Goal: Task Accomplishment & Management: Manage account settings

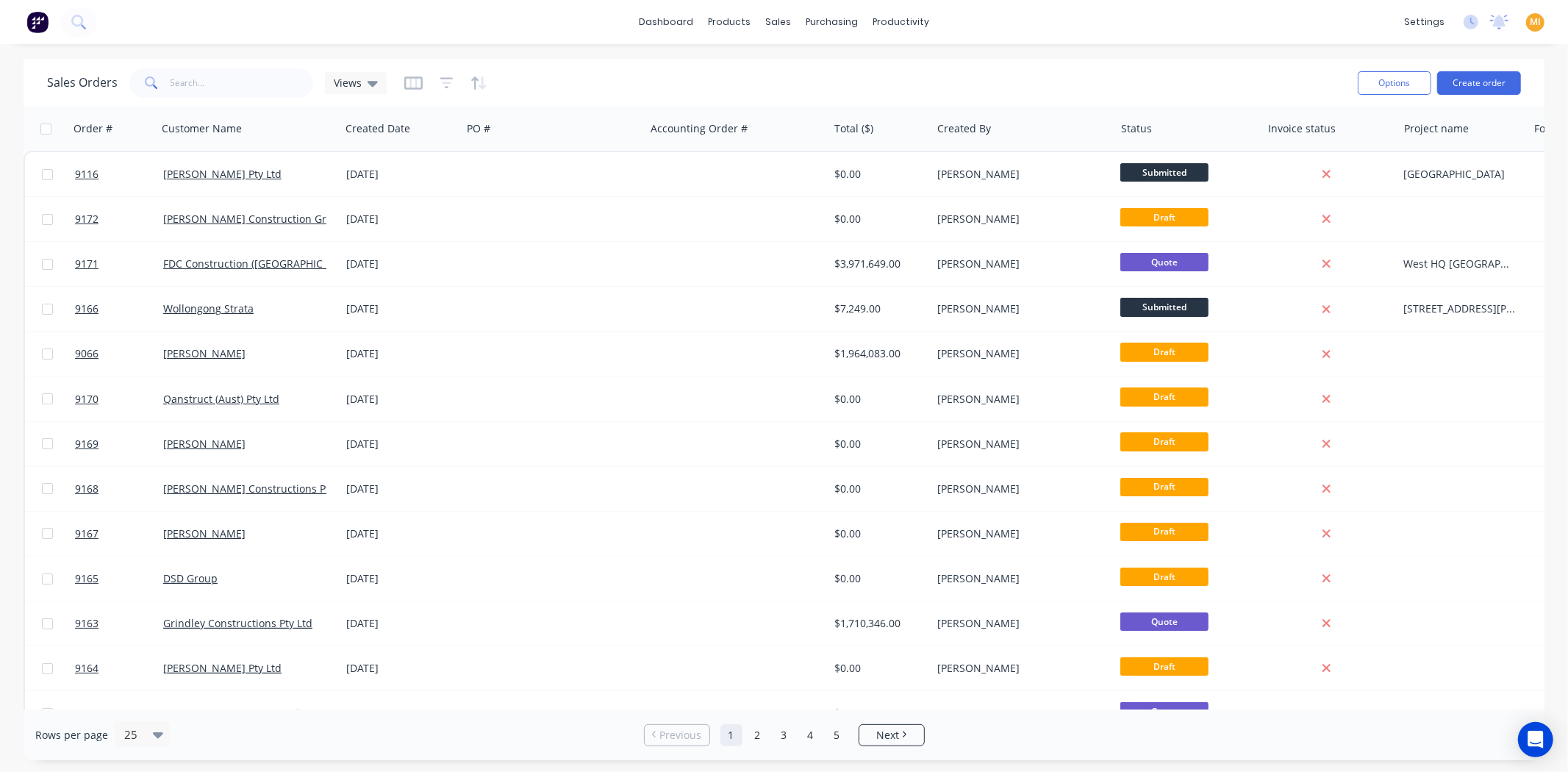
click at [43, 17] on img at bounding box center [38, 22] width 22 height 22
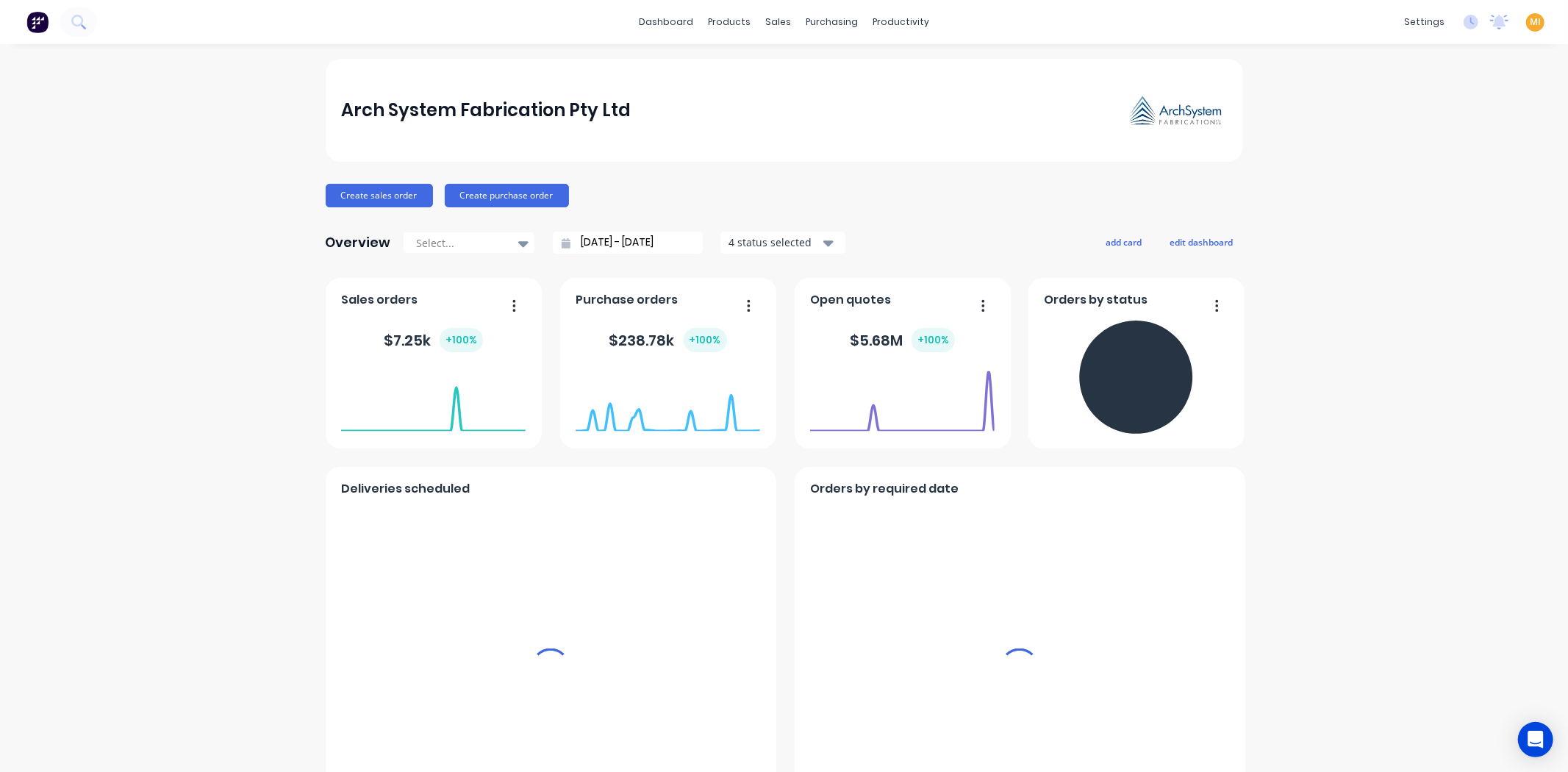
click at [1530, 22] on span "MI" at bounding box center [1535, 22] width 11 height 13
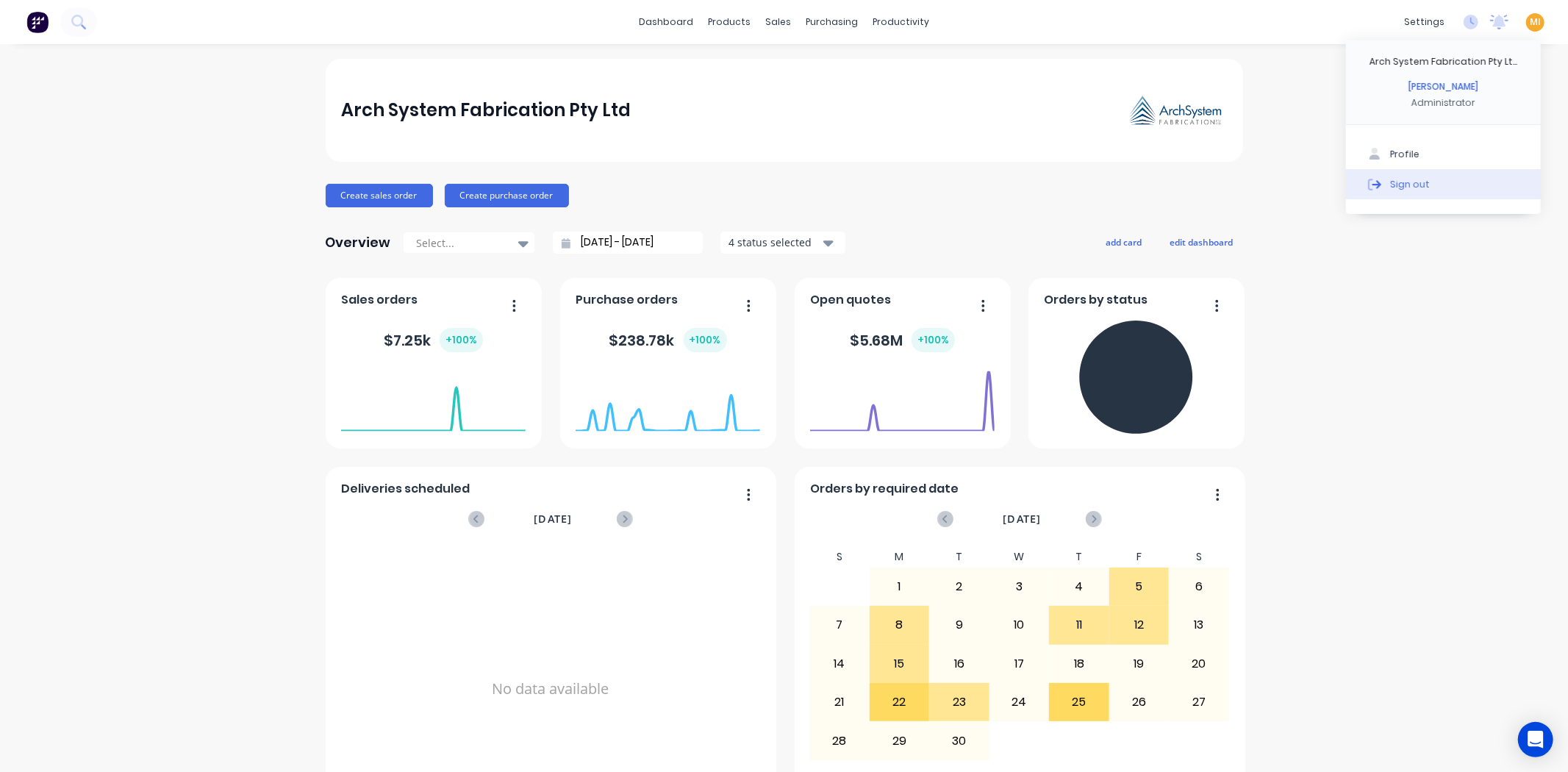
click at [1479, 178] on button "Sign out" at bounding box center [1443, 184] width 195 height 29
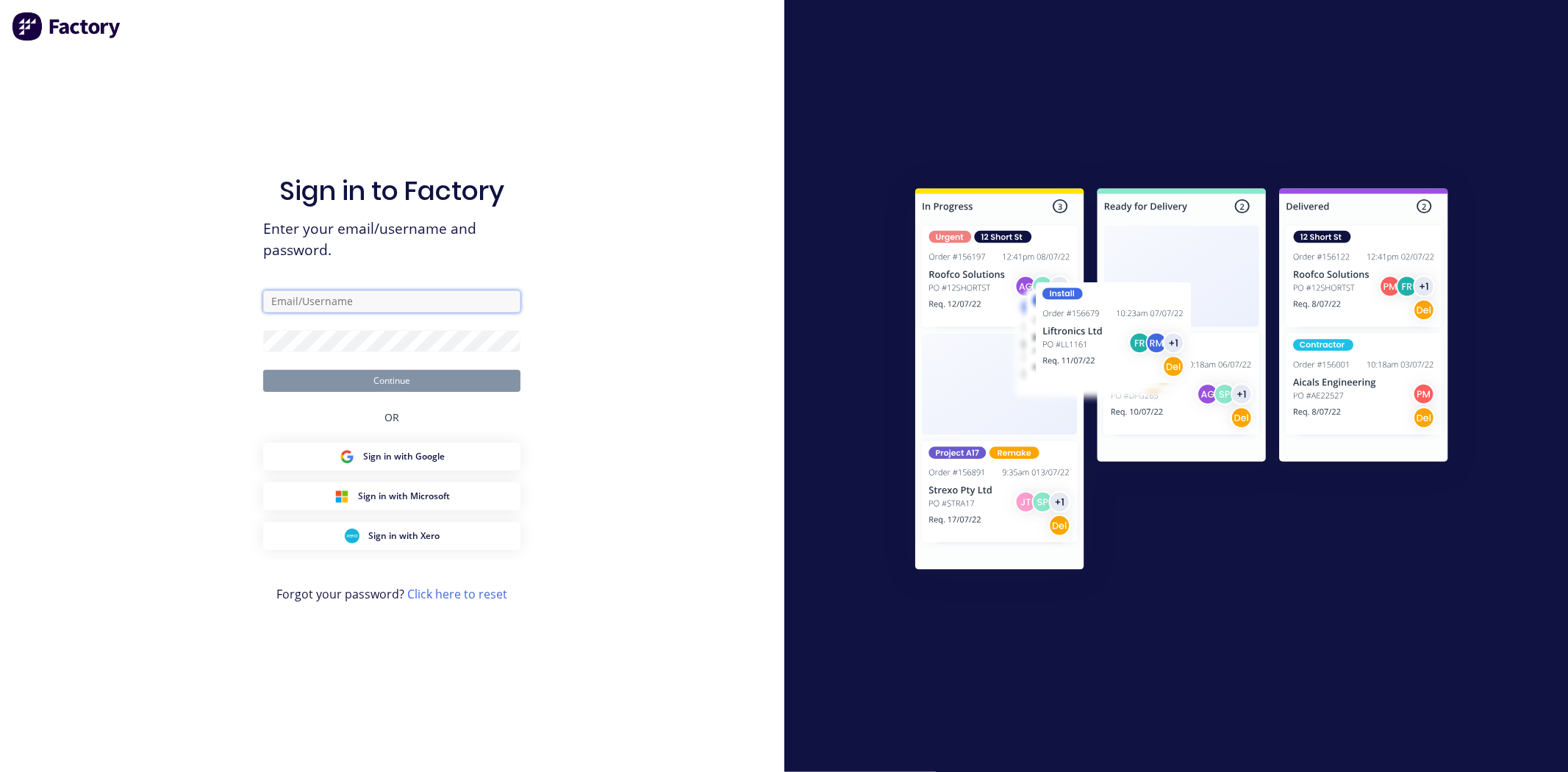
click at [324, 302] on input "text" at bounding box center [392, 302] width 257 height 22
click at [0, 772] on com-1password-button at bounding box center [0, 772] width 0 height 0
type input "team+maricardemo@factory.app"
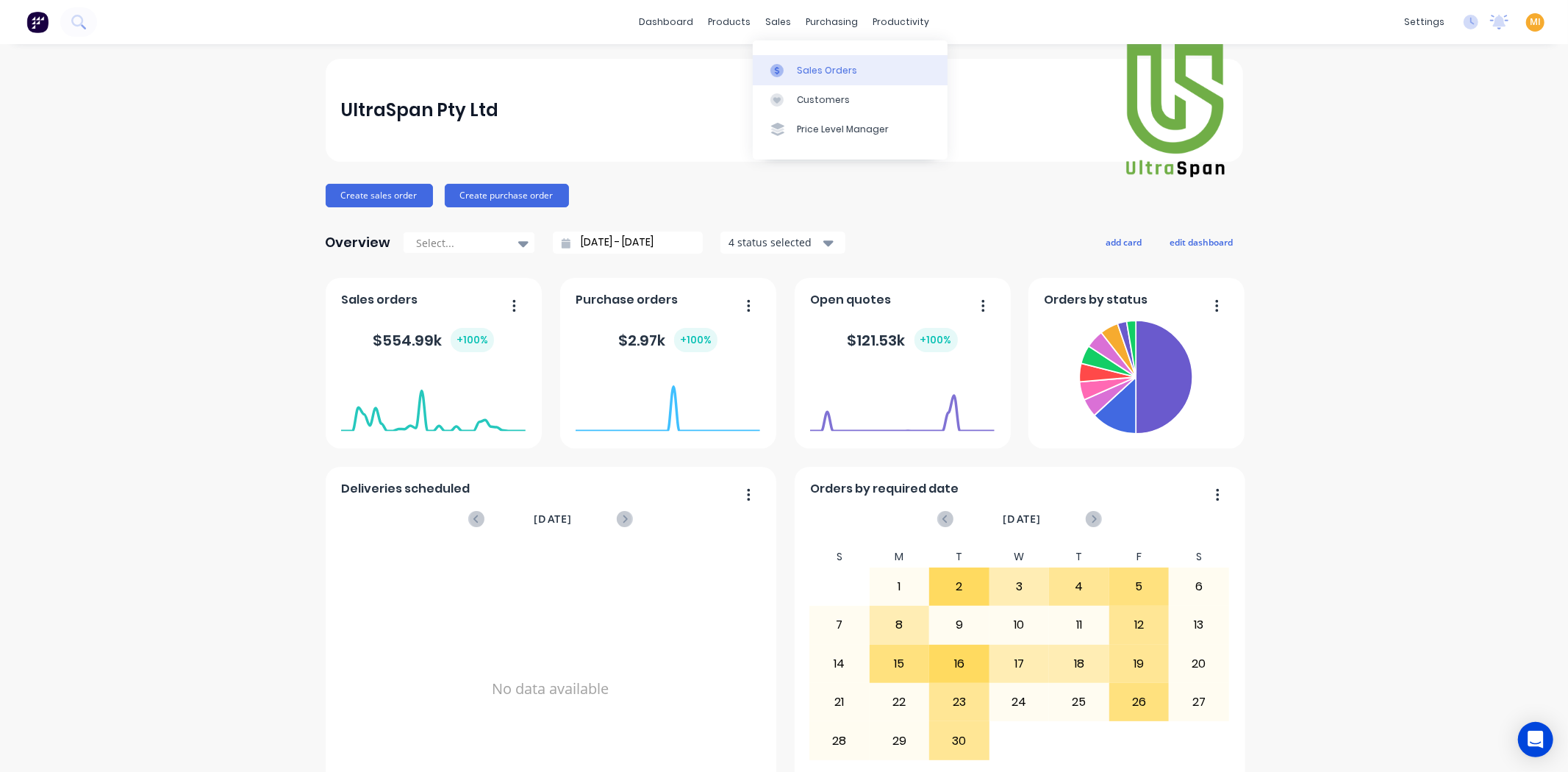
click at [821, 76] on div "Sales Orders" at bounding box center [827, 70] width 60 height 13
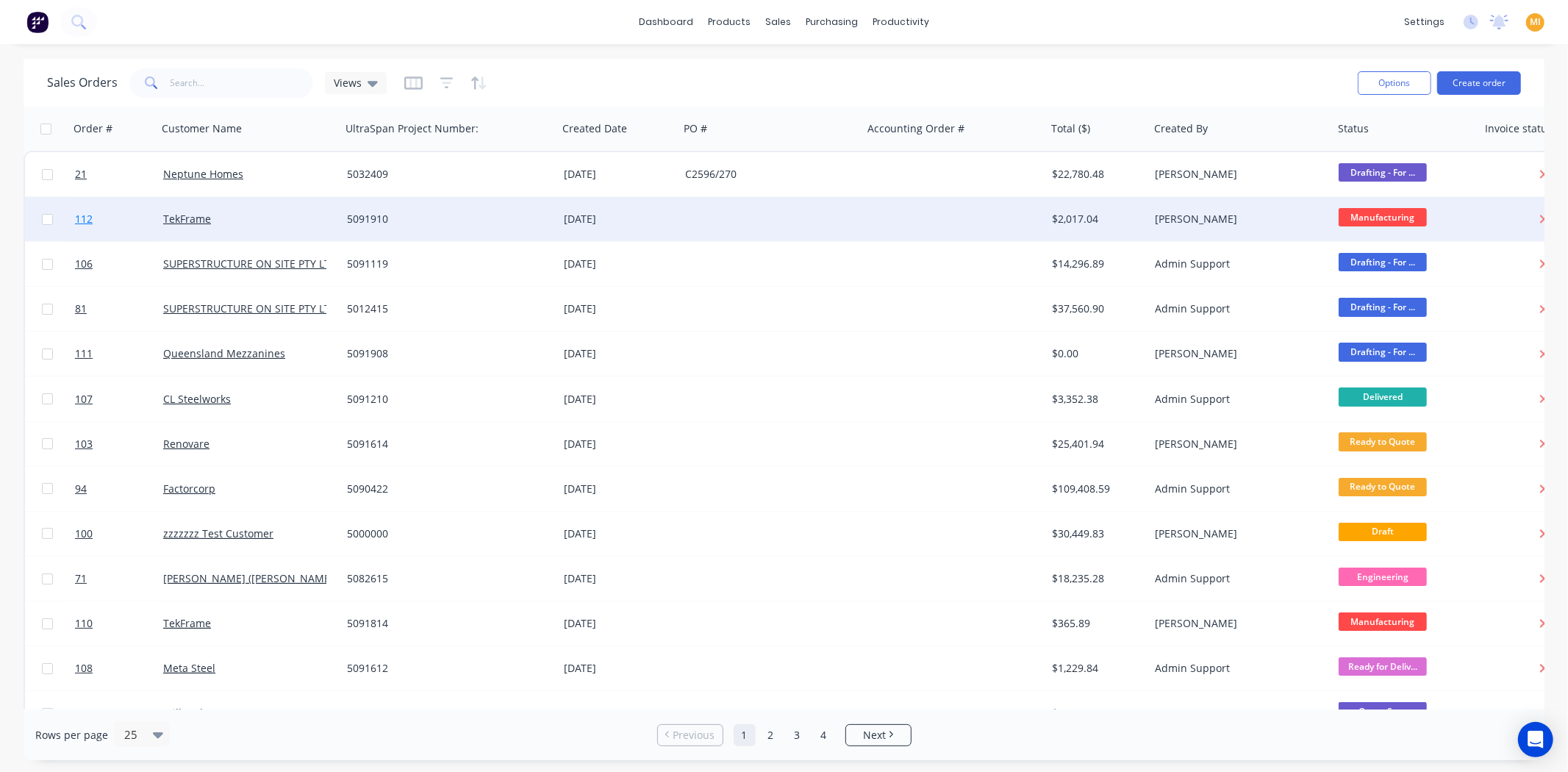
click at [108, 219] on link "112" at bounding box center [119, 219] width 88 height 44
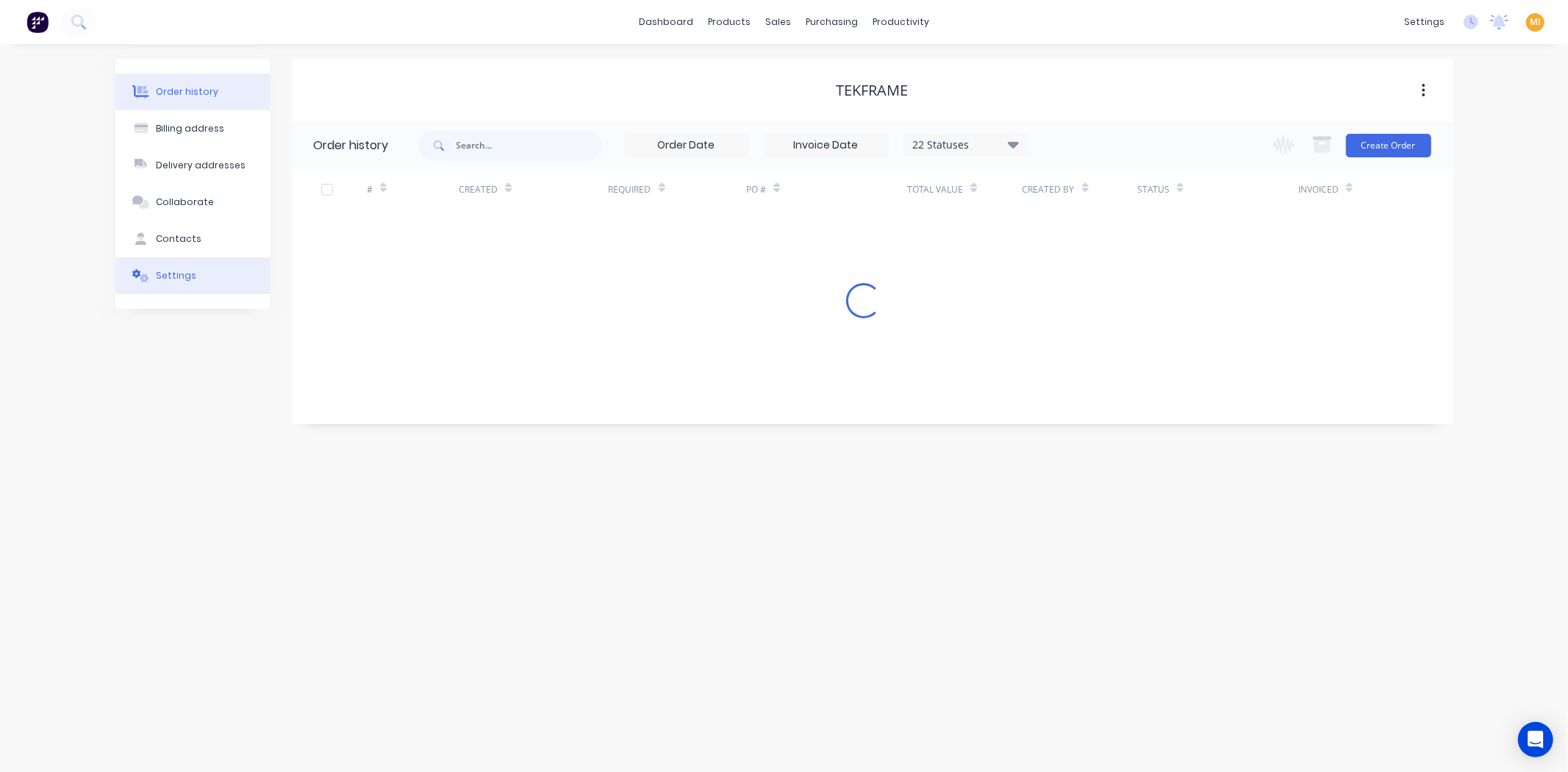
click at [192, 271] on button "Settings" at bounding box center [192, 276] width 154 height 37
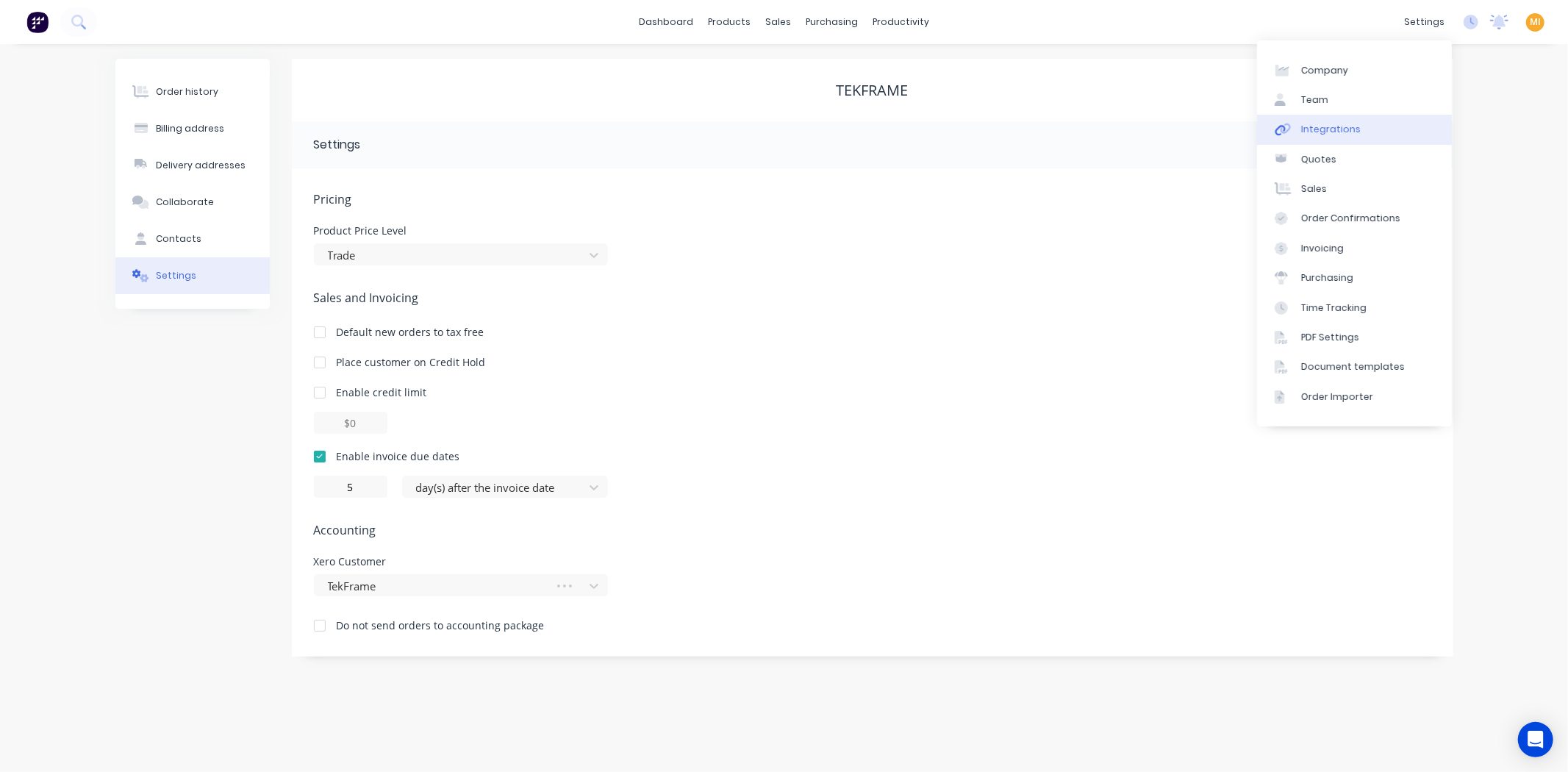
click at [1350, 121] on link "Integrations" at bounding box center [1354, 129] width 195 height 29
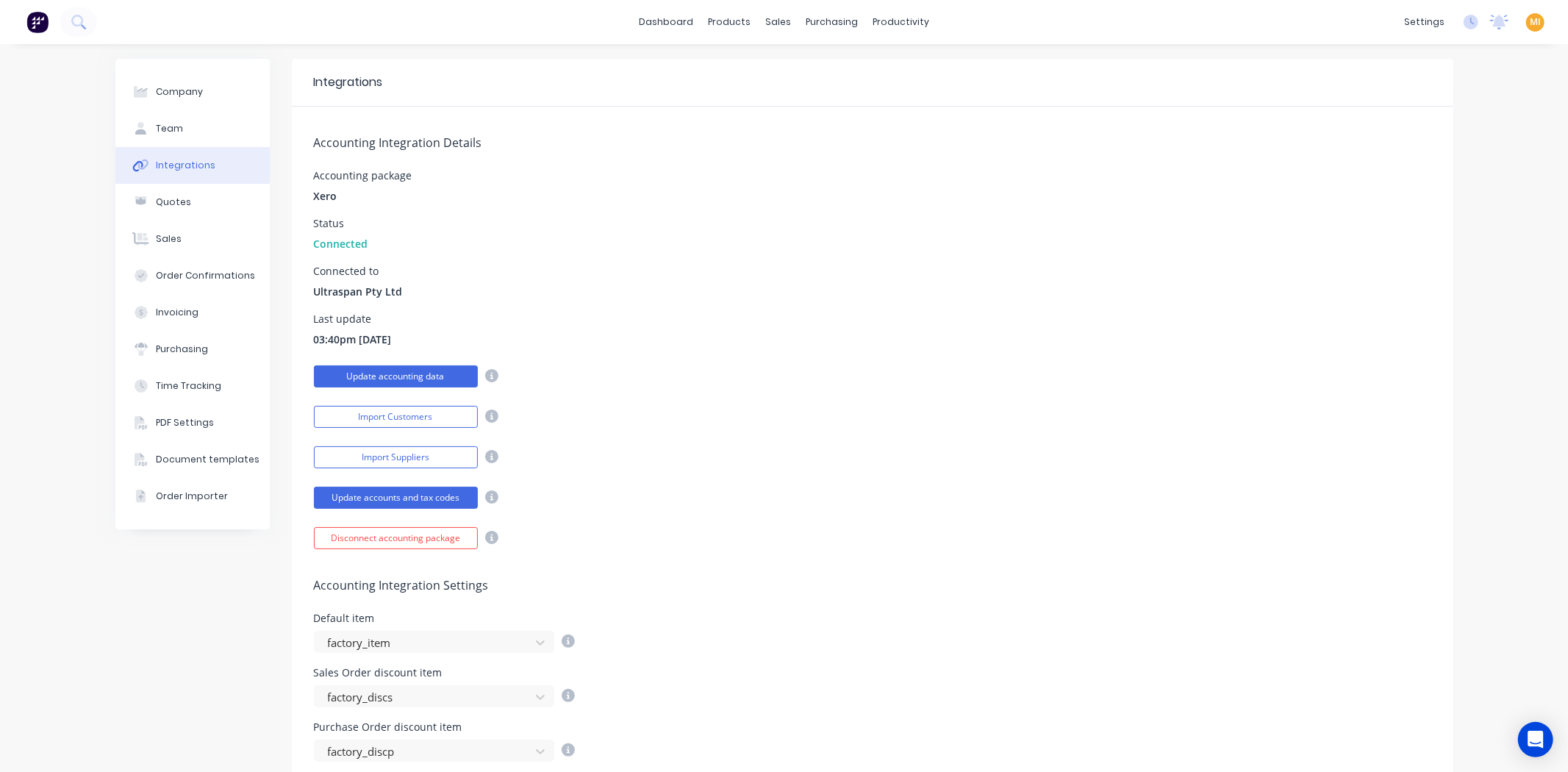
click at [400, 381] on button "Update accounting data" at bounding box center [396, 377] width 164 height 22
click at [437, 498] on button "Update accounts and tax codes" at bounding box center [396, 498] width 164 height 22
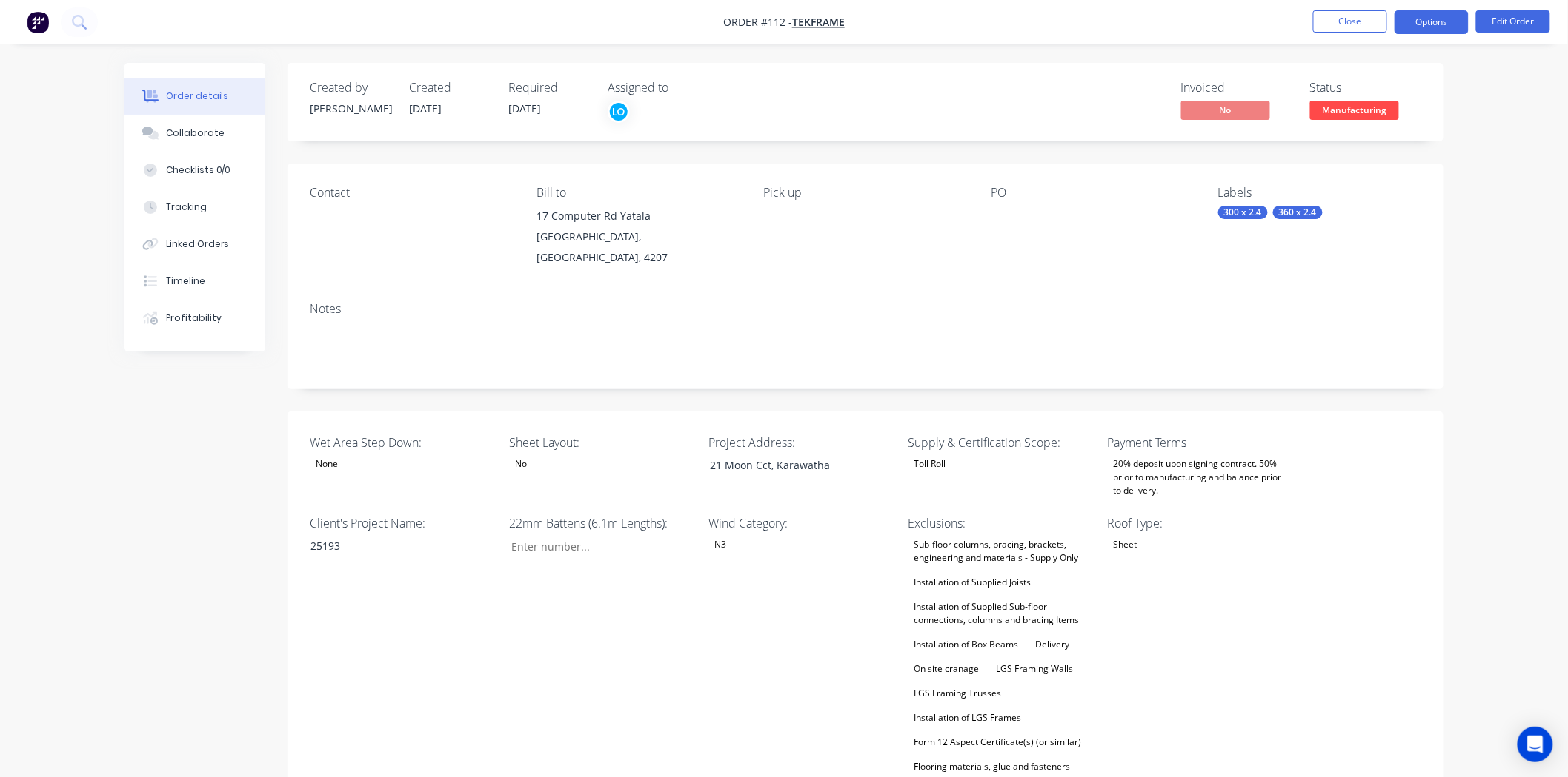
click at [1410, 20] on button "Options" at bounding box center [1431, 22] width 74 height 23
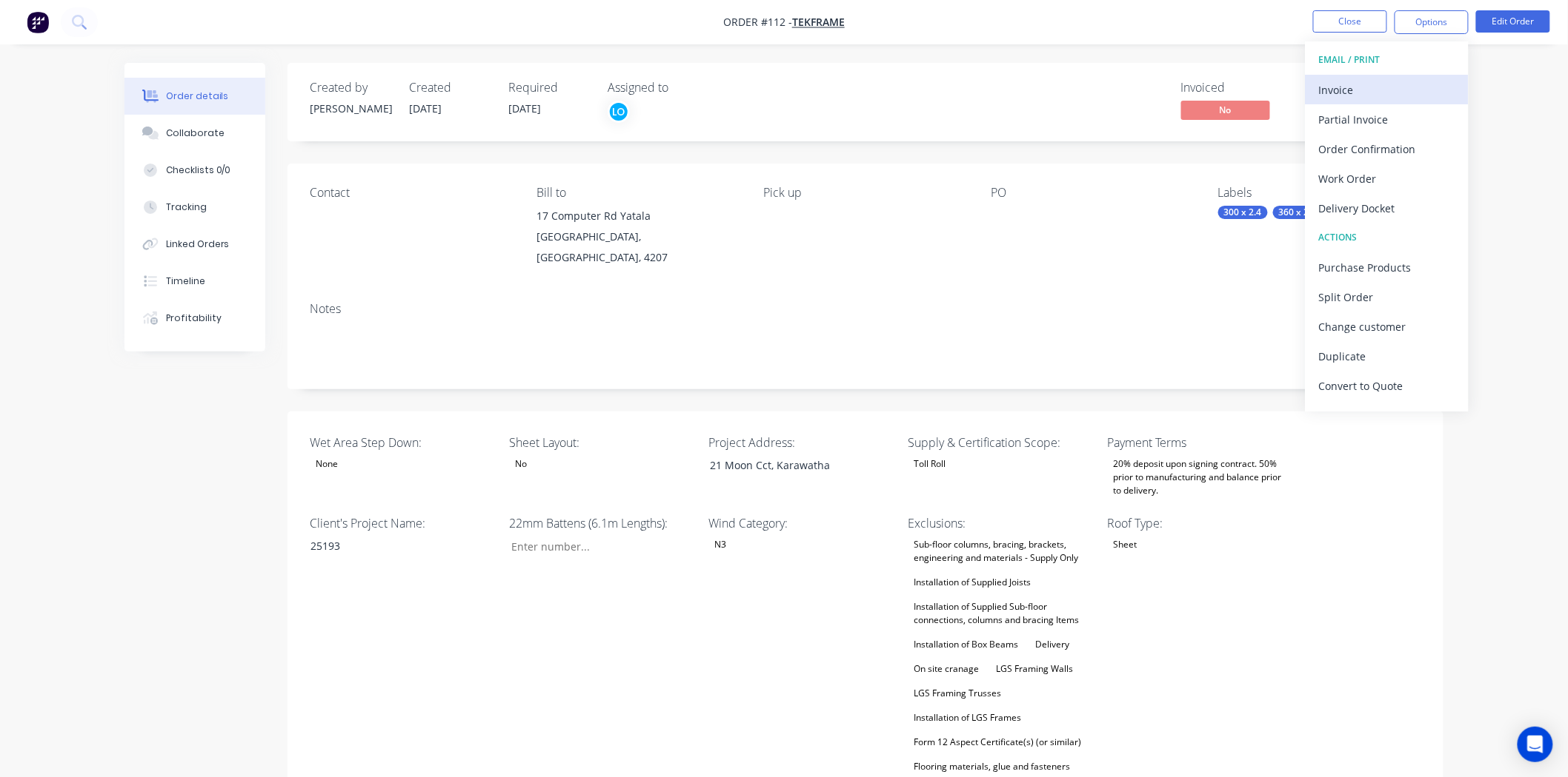
click at [1388, 79] on div "Invoice" at bounding box center [1387, 89] width 136 height 22
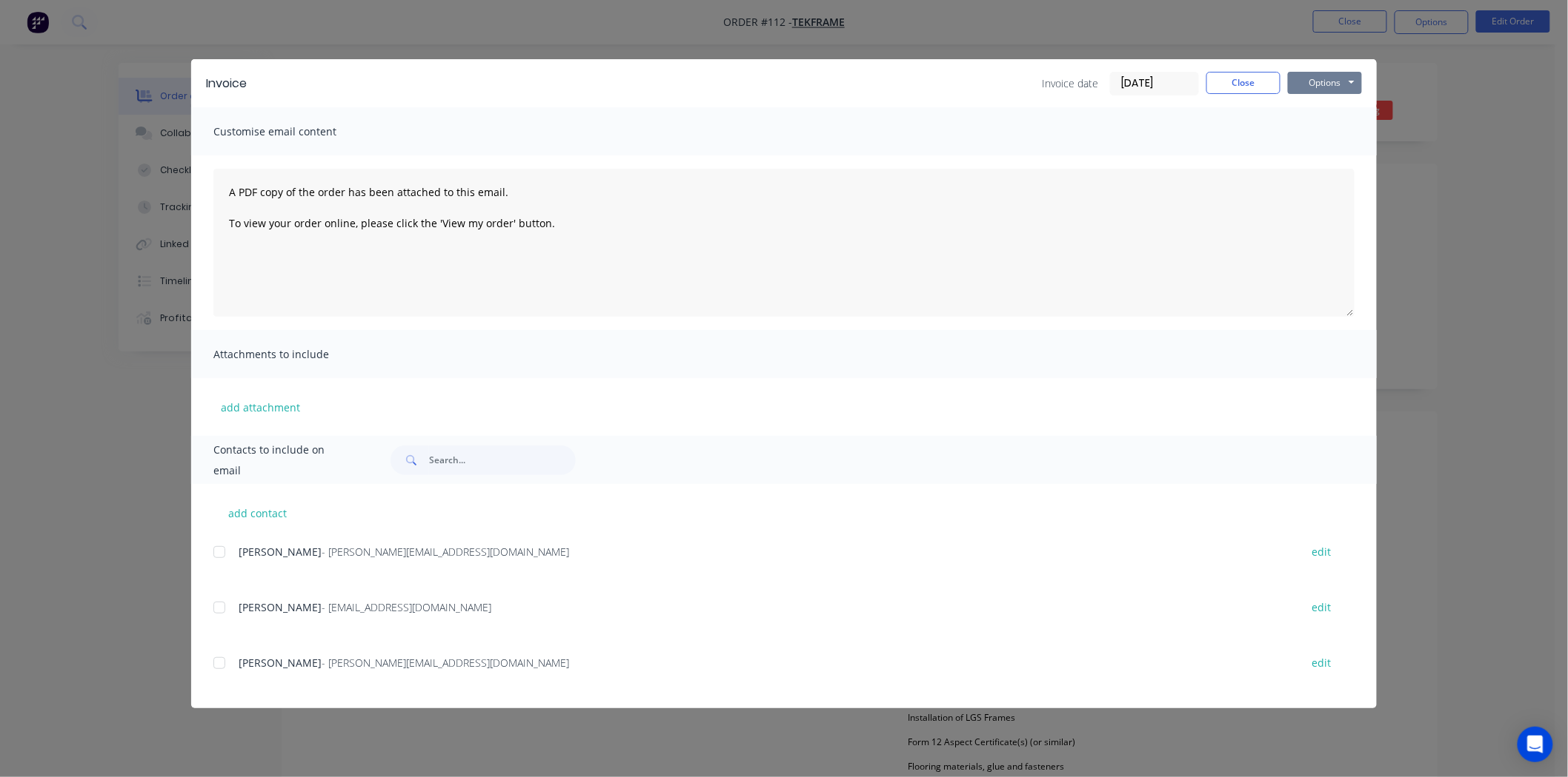
click at [1334, 80] on button "Options" at bounding box center [1324, 83] width 74 height 23
click at [1315, 124] on button "Print" at bounding box center [1335, 134] width 95 height 24
click at [1250, 82] on button "Close" at bounding box center [1243, 83] width 74 height 23
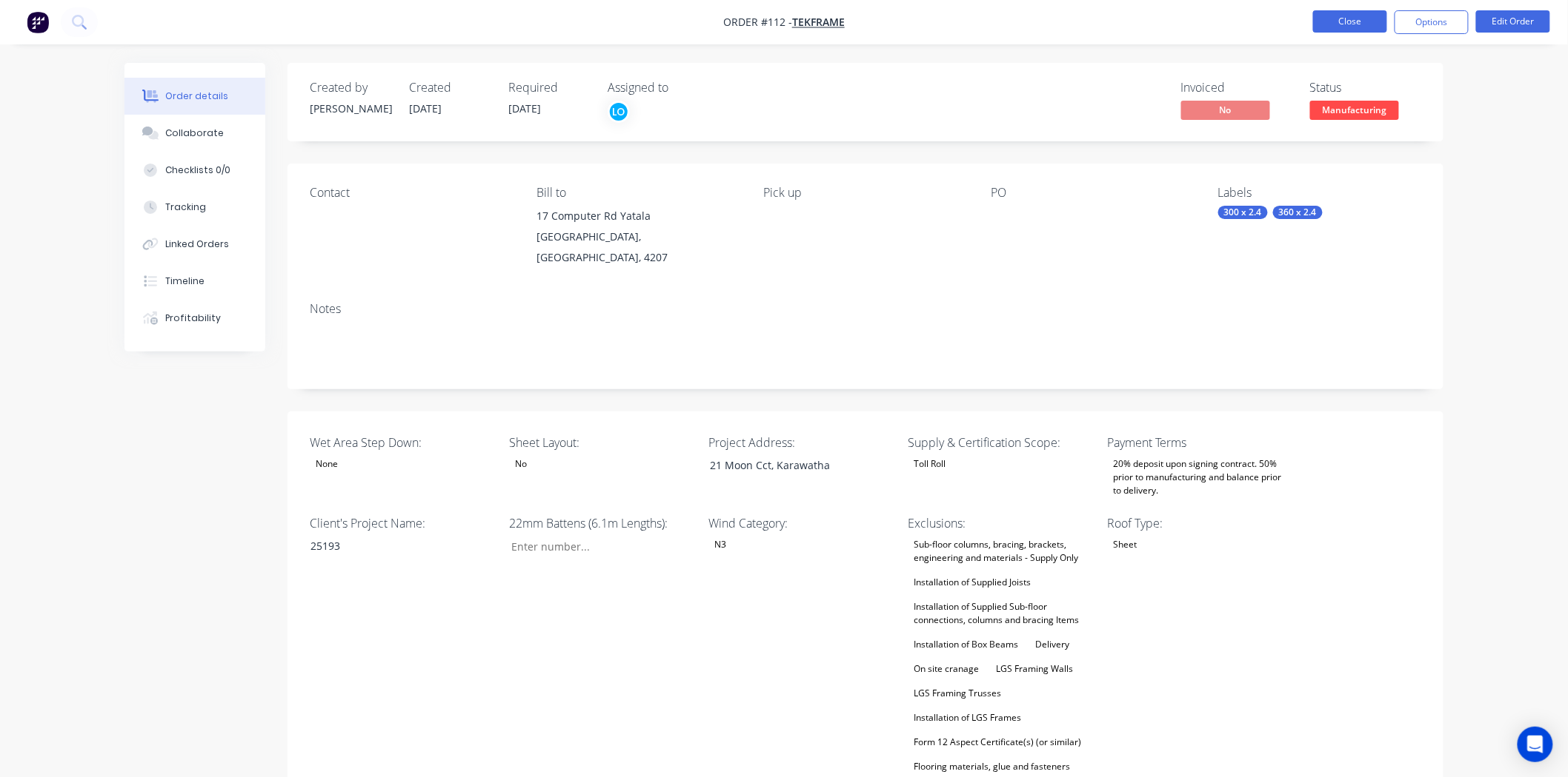
click at [1330, 17] on button "Close" at bounding box center [1349, 22] width 74 height 23
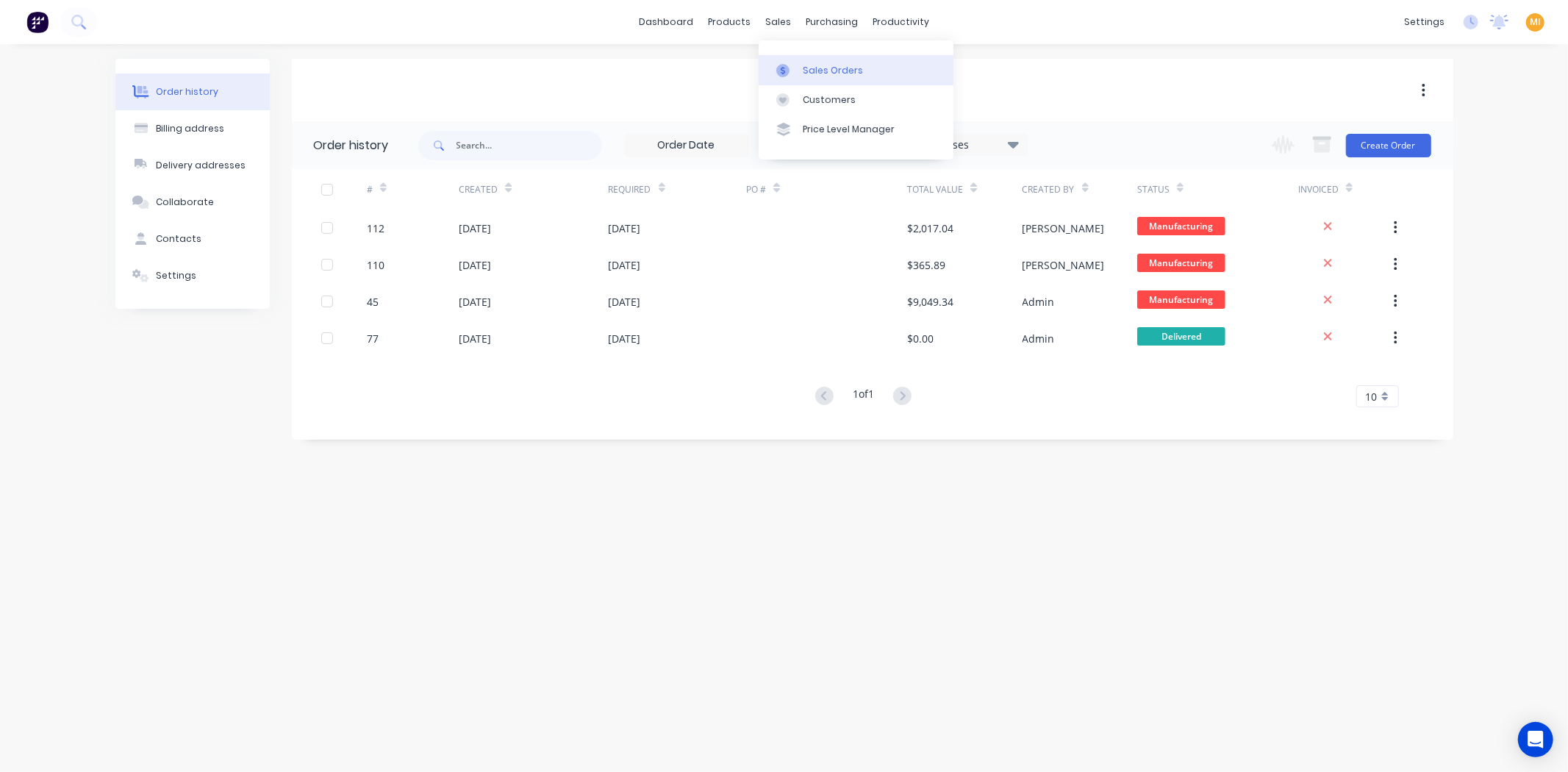
click at [846, 67] on div "Sales Orders" at bounding box center [833, 70] width 60 height 13
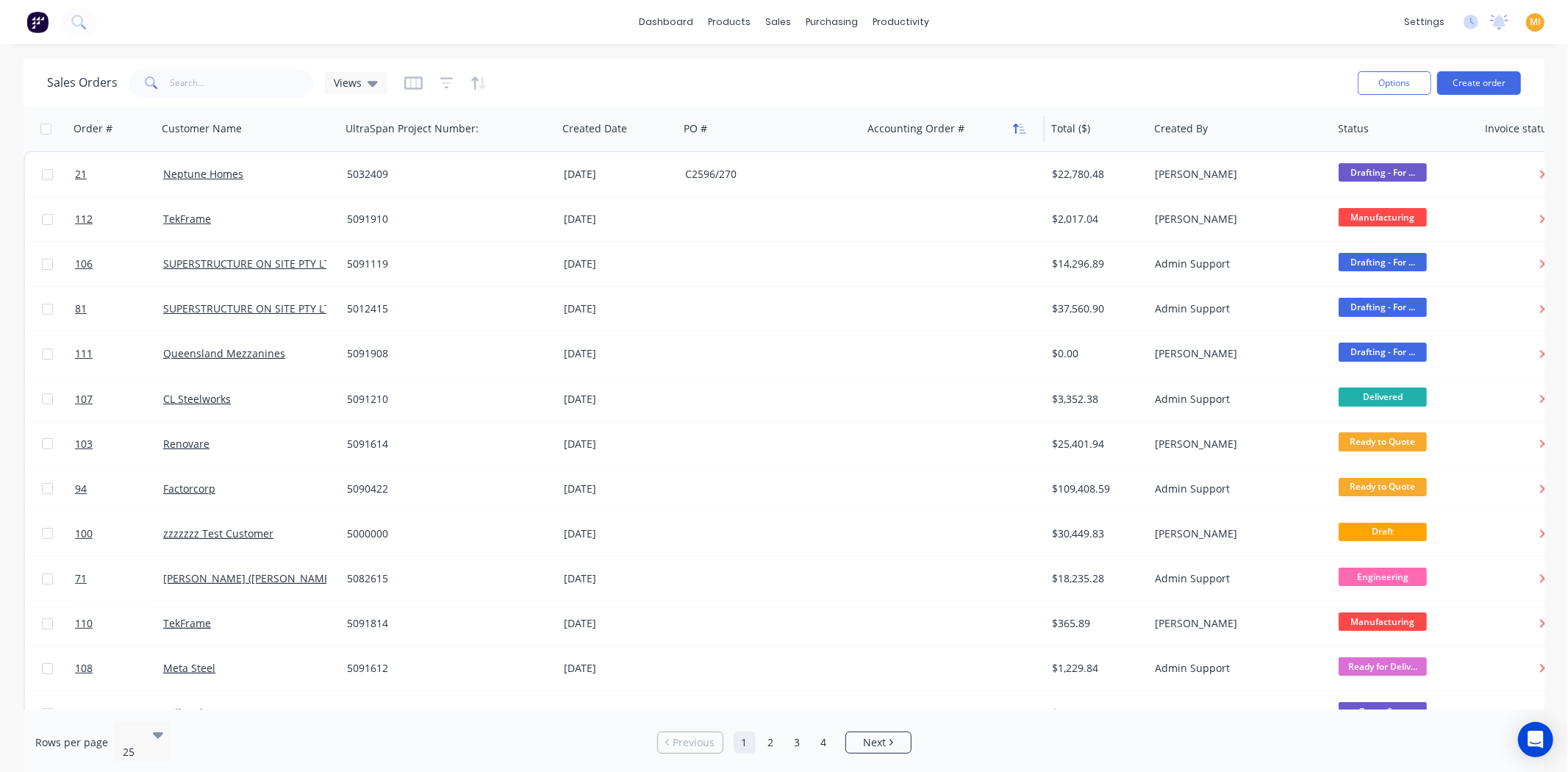
click at [1024, 134] on icon "button" at bounding box center [1020, 129] width 13 height 12
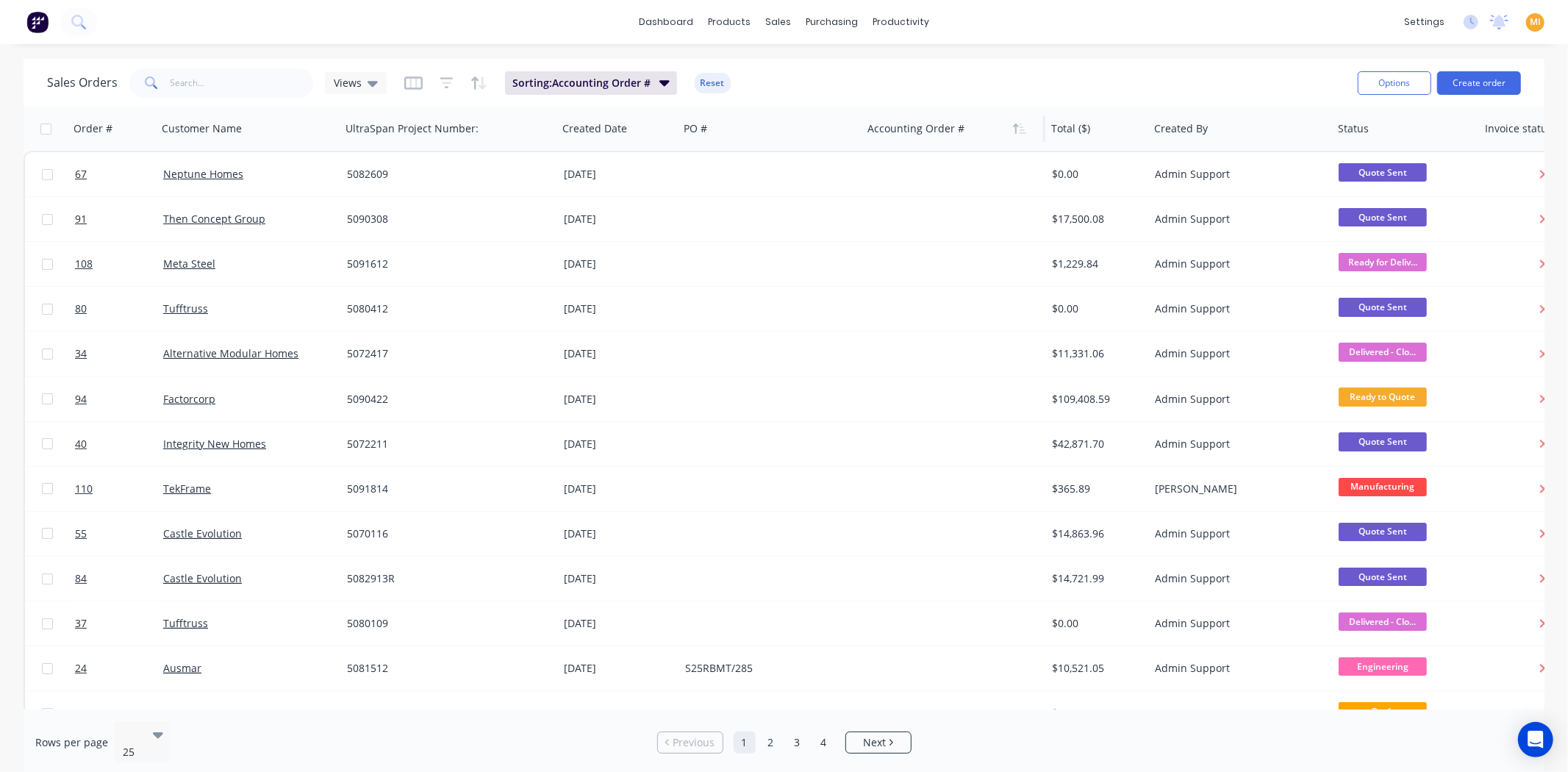
click at [1024, 134] on icon "button" at bounding box center [1020, 129] width 13 height 12
